Goal: Transaction & Acquisition: Purchase product/service

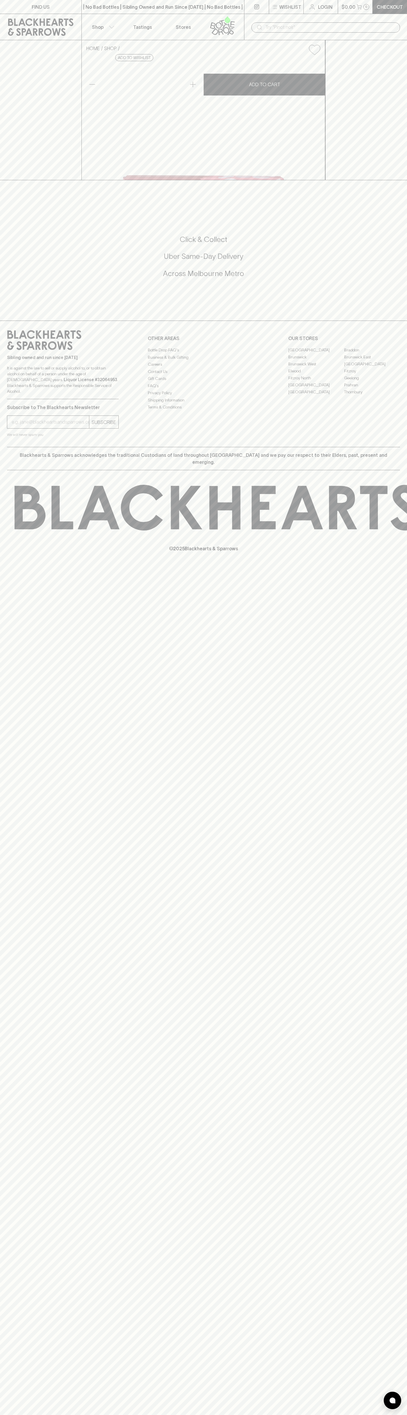
click at [402, 447] on div "Sibling owned and run since 2006 It is against the law to sell or supply alcoho…" at bounding box center [203, 384] width 407 height 126
click at [190, 1415] on html "FIND US | No Bad Bottles | Sibling Owned and Run Since 2006 | No Bad Bottles | …" at bounding box center [203, 707] width 407 height 1415
click at [11, 1078] on div "FIND US | No Bad Bottles | Sibling Owned and Run Since 2006 | No Bad Bottles | …" at bounding box center [203, 707] width 407 height 1415
